Goal: Task Accomplishment & Management: Complete application form

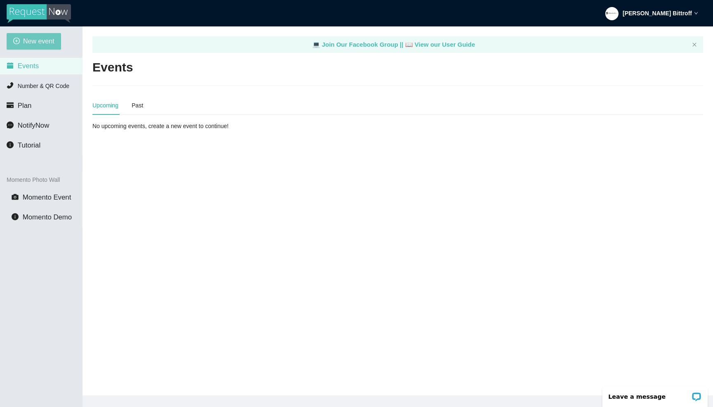
click at [34, 42] on span "New event" at bounding box center [38, 41] width 31 height 10
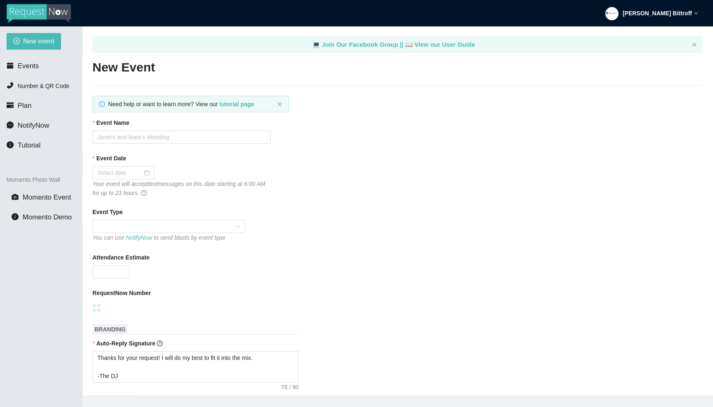
type textarea "Thanks for your request! I will do my best to fit it into the mix. -The DJ"
type textarea "Thanks for an awesome night! Thanks for your requests, and get home safe. 🎉 -Dr…"
type textarea "Thanks for your request! I will do my best to fit it into the mix. -The DJ"
type textarea "Thanks for an awesome night! Thanks for your requests, and get home safe. 🎉 -Dr…"
click at [189, 140] on input "Event Name" at bounding box center [181, 136] width 178 height 13
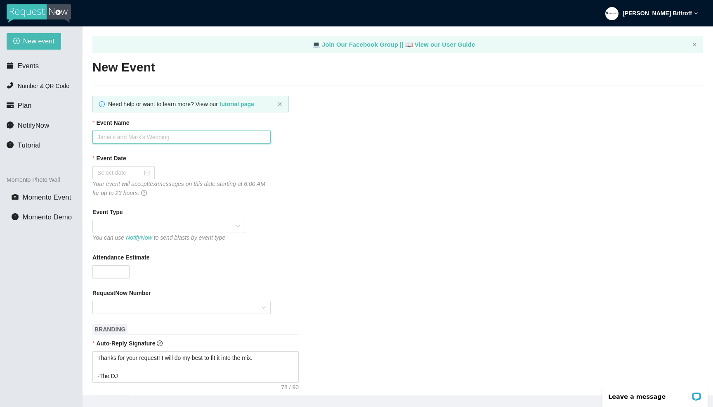
paste input "[PERSON_NAME] & [PERSON_NAME]'s Wedding"
type input "[PERSON_NAME] & [PERSON_NAME]'s Wedding"
click at [134, 172] on input "Event Date" at bounding box center [119, 172] width 45 height 9
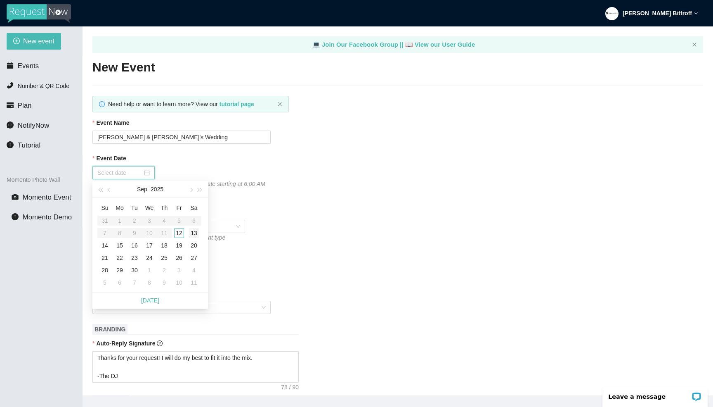
type input "[DATE]"
click at [192, 235] on div "13" at bounding box center [194, 233] width 10 height 10
type textarea "Thanks for your request! I will do my best to fit it into the mix. -The DJ"
type textarea "Thanks for an awesome night! Thanks for your requests, and get home safe. 🎉 -Dr…"
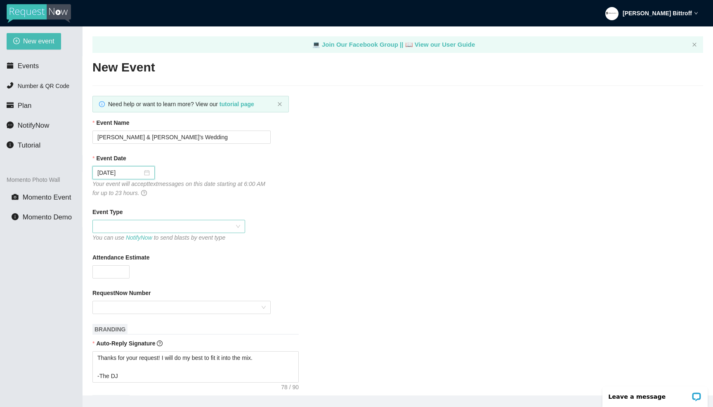
click at [150, 225] on span at bounding box center [168, 226] width 143 height 12
type textarea "Thanks for your request! I will do my best to fit it into the mix. -The DJ"
type textarea "Thanks for an awesome night! Thanks for your requests, and get home safe. 🎉 -Dr…"
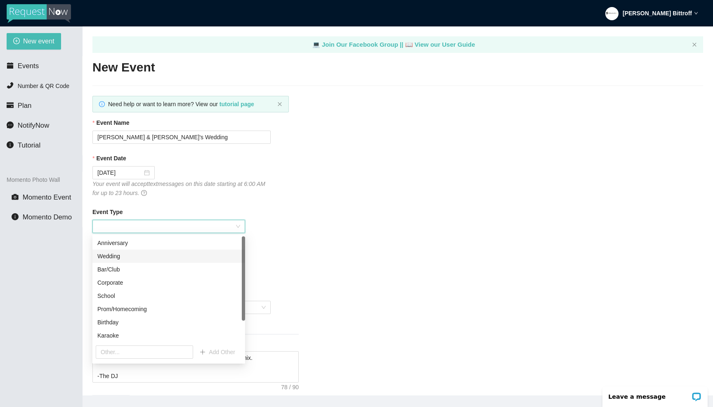
click at [124, 257] on div "Wedding" at bounding box center [168, 255] width 143 height 9
type textarea "Thanks for your request! I will do my best to fit it into the mix. -The DJ"
type textarea "Thanks for an awesome night! Thanks for your requests, and get home safe. 🎉 -Dr…"
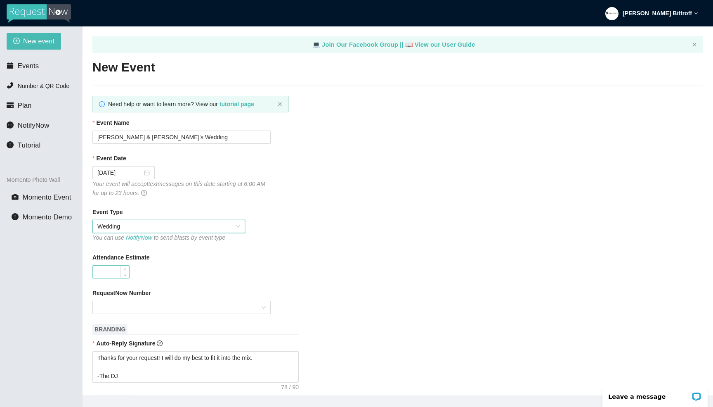
click at [109, 272] on input "Attendance Estimate" at bounding box center [111, 271] width 36 height 12
type input "55"
click at [128, 309] on input "RequestNow Number" at bounding box center [178, 307] width 163 height 12
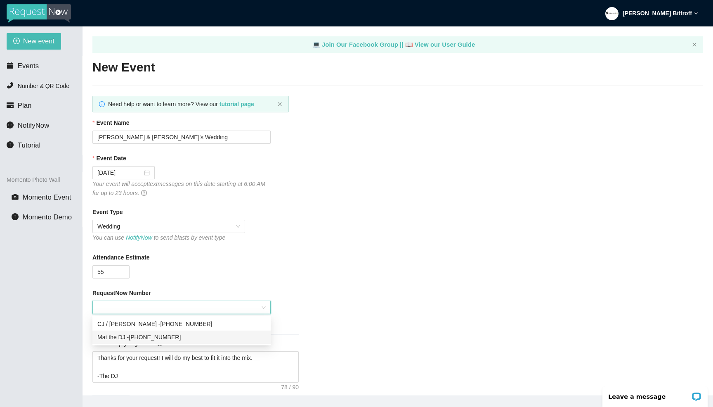
click at [130, 335] on div "Mat the DJ - [PHONE_NUMBER]" at bounding box center [181, 336] width 168 height 9
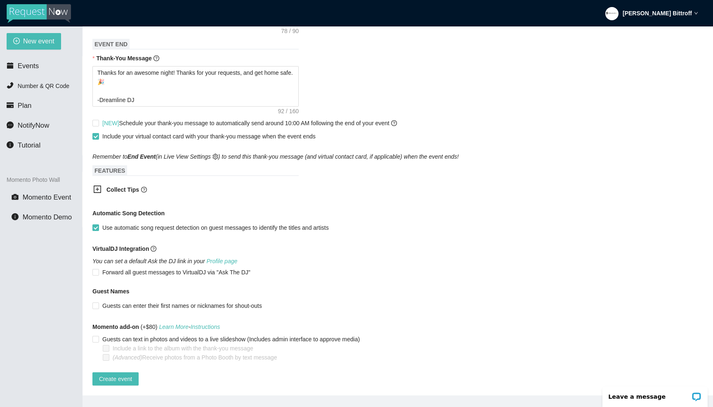
scroll to position [362, 0]
click at [119, 374] on span "Create event" at bounding box center [115, 378] width 33 height 9
type textarea "Thanks for your request! I will do my best to fit it into the mix. -The DJ"
type textarea "Thanks for an awesome night! Thanks for your requests, and get home safe. 🎉 -Dr…"
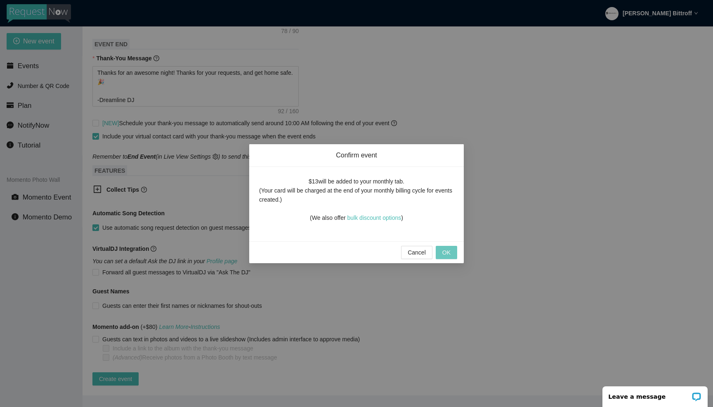
click at [450, 253] on span "OK" at bounding box center [447, 252] width 8 height 9
type textarea "Thanks for your request! I will do my best to fit it into the mix. -The DJ"
type textarea "Thanks for an awesome night! Thanks for your requests, and get home safe. 🎉 -Dr…"
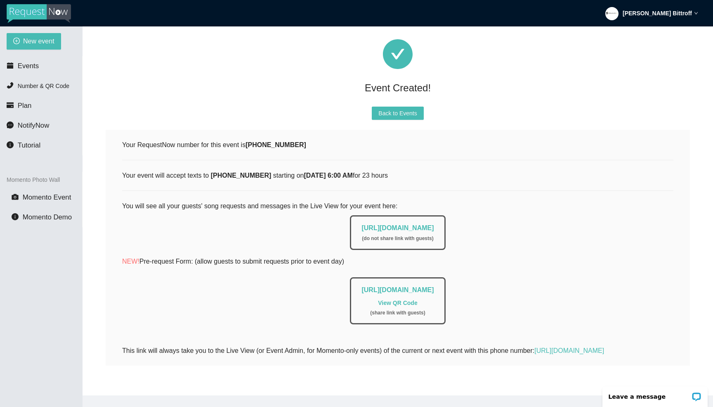
scroll to position [46, 0]
